Goal: Information Seeking & Learning: Learn about a topic

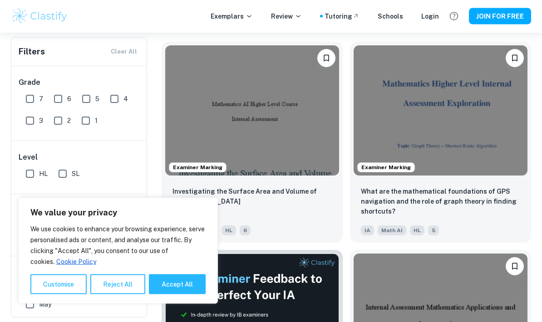
scroll to position [278, 0]
click at [116, 295] on button "Reject All" at bounding box center [117, 285] width 55 height 20
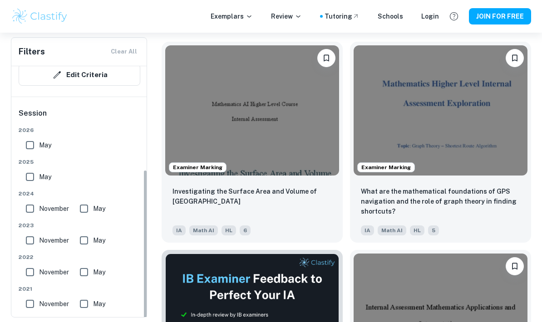
scroll to position [166, 0]
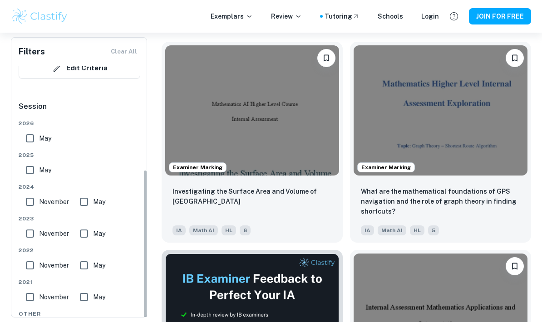
click at [280, 120] on img at bounding box center [252, 110] width 174 height 130
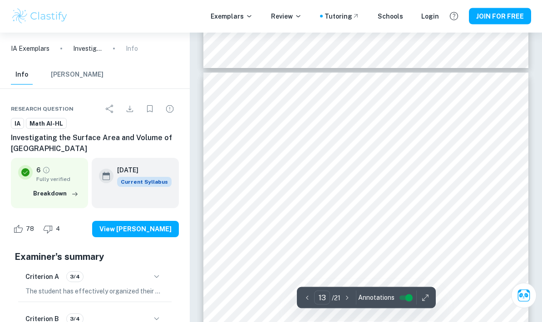
scroll to position [5233, 0]
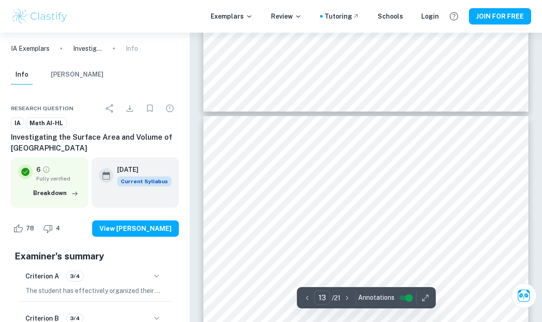
type input "12"
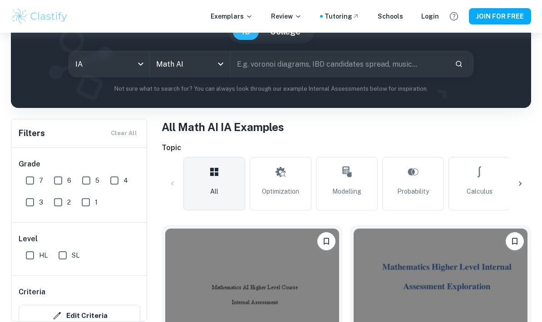
scroll to position [98, 0]
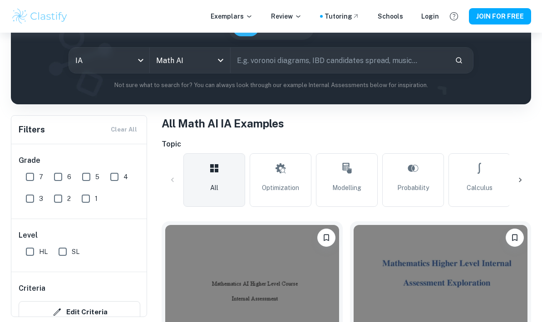
click at [32, 182] on input "7" at bounding box center [30, 177] width 18 height 18
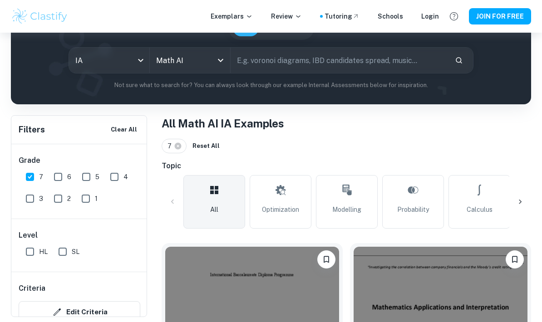
click at [34, 182] on input "7" at bounding box center [30, 177] width 18 height 18
checkbox input "false"
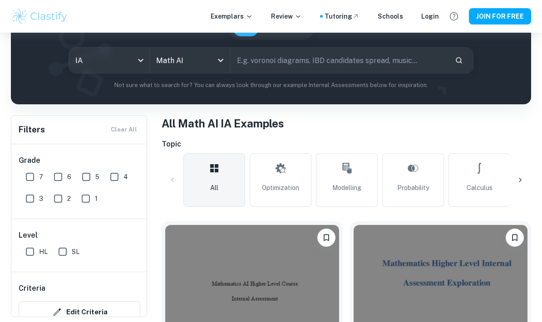
click at [87, 199] on input "1" at bounding box center [86, 199] width 18 height 18
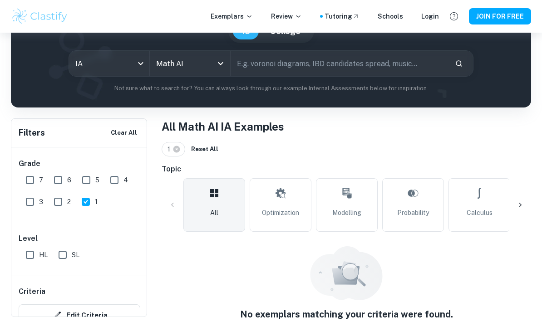
click at [89, 204] on input "1" at bounding box center [86, 202] width 18 height 18
checkbox input "false"
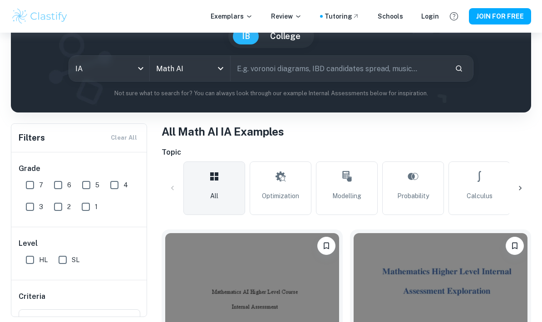
click at [60, 207] on input "2" at bounding box center [58, 207] width 18 height 18
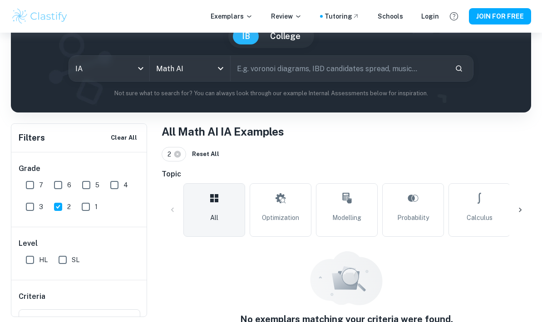
click at [53, 209] on input "2" at bounding box center [58, 207] width 18 height 18
checkbox input "false"
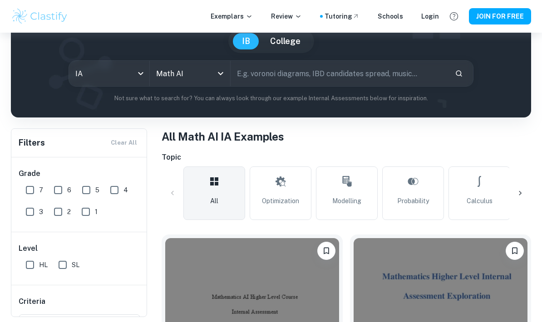
click at [31, 208] on input "3" at bounding box center [30, 212] width 18 height 18
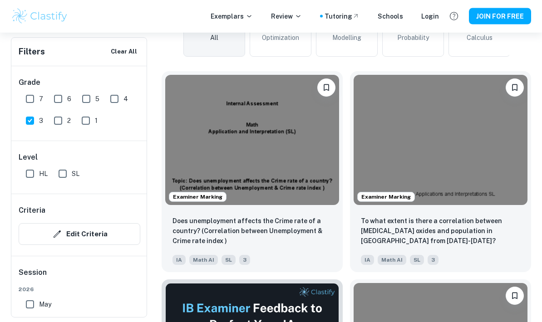
scroll to position [270, 0]
click at [28, 124] on input "3" at bounding box center [30, 121] width 18 height 18
checkbox input "false"
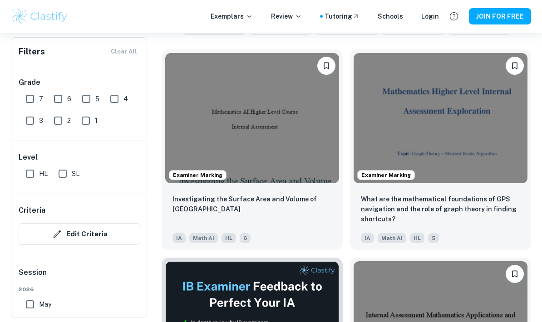
click at [29, 98] on input "7" at bounding box center [30, 99] width 18 height 18
checkbox input "true"
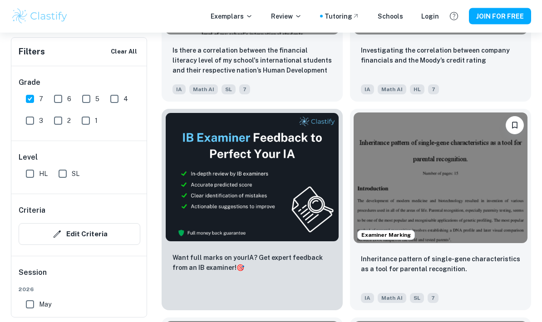
scroll to position [449, 0]
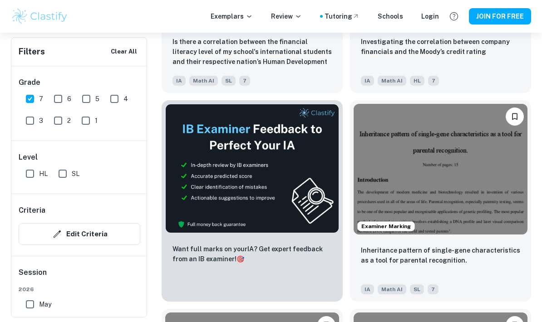
click at [31, 171] on input "HL" at bounding box center [30, 174] width 18 height 18
checkbox input "true"
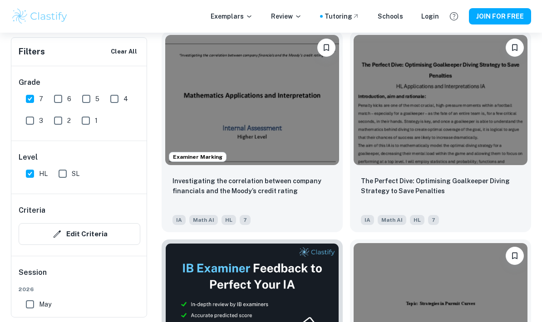
scroll to position [310, 0]
click at [441, 72] on img at bounding box center [441, 100] width 174 height 130
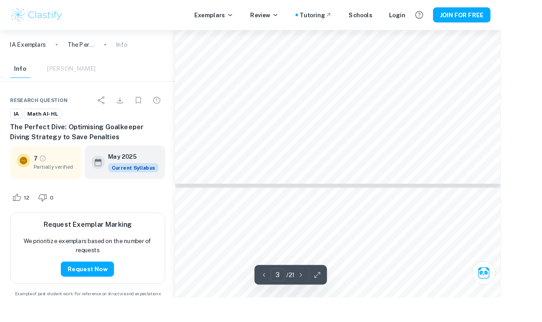
scroll to position [1451, 0]
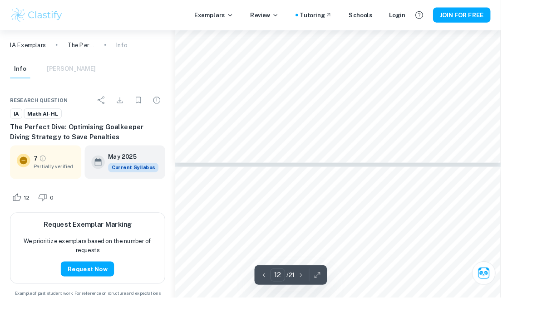
type input "13"
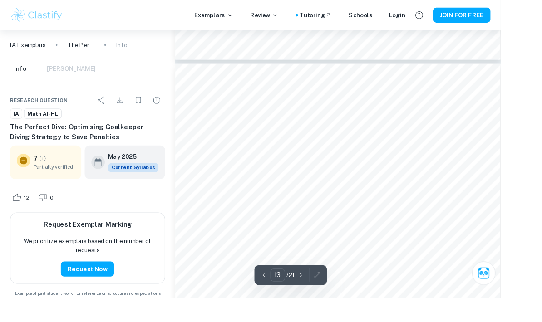
scroll to position [6150, 0]
